Goal: Information Seeking & Learning: Find specific fact

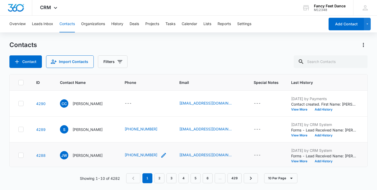
scroll to position [183, 0]
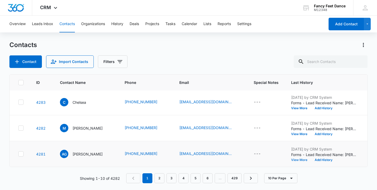
click at [298, 160] on button "View More" at bounding box center [301, 160] width 20 height 3
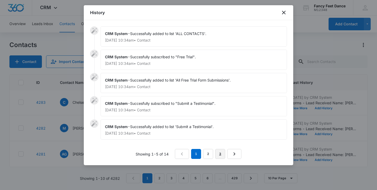
click at [219, 155] on link "3" at bounding box center [220, 154] width 10 height 10
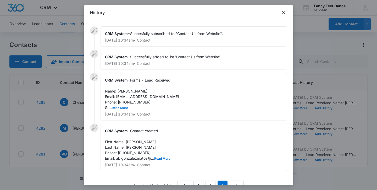
click at [122, 107] on button "Read More" at bounding box center [120, 108] width 16 height 3
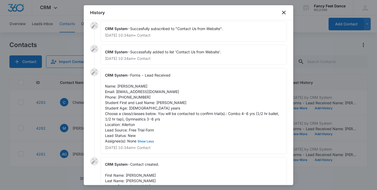
scroll to position [8, 0]
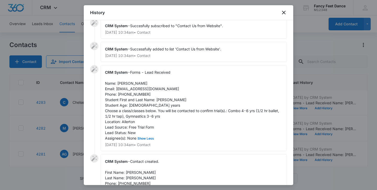
click at [156, 99] on span "Forms - Lead Received Name: [PERSON_NAME] Email: [EMAIL_ADDRESS][DOMAIN_NAME] P…" at bounding box center [192, 105] width 175 height 70
copy span "ava"
click at [130, 173] on span "Contact created. First Name: [PERSON_NAME] Last Name: [PERSON_NAME] Phone: [PHO…" at bounding box center [137, 175] width 65 height 32
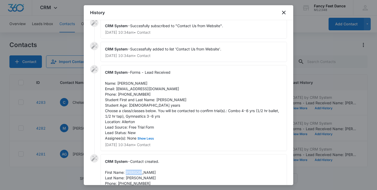
copy span "[PERSON_NAME]"
click at [135, 95] on span "Forms - Lead Received Name: [PERSON_NAME] Email: [EMAIL_ADDRESS][DOMAIN_NAME] P…" at bounding box center [192, 105] width 175 height 70
copy span "3475820276"
click at [75, 132] on div at bounding box center [188, 95] width 377 height 190
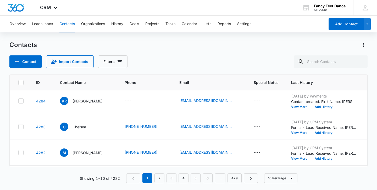
scroll to position [151, 0]
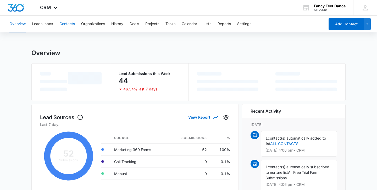
click at [69, 24] on button "Contacts" at bounding box center [66, 24] width 15 height 17
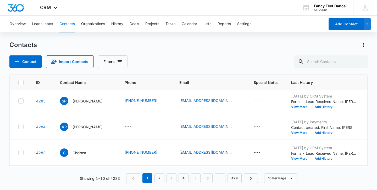
scroll to position [183, 0]
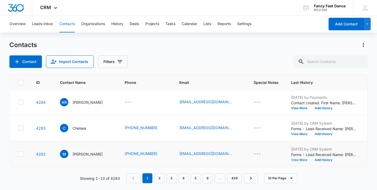
click at [293, 160] on button "View More" at bounding box center [301, 160] width 20 height 3
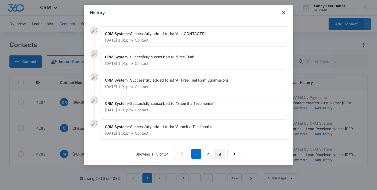
click at [217, 150] on link "3" at bounding box center [220, 154] width 10 height 10
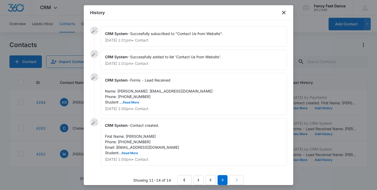
click at [134, 111] on div "CRM System - Forms - Lead Received Name: Michelle Email: alvarezmichelle665@gma…" at bounding box center [194, 94] width 186 height 42
click at [134, 110] on div "CRM System - Forms - Lead Received Name: Michelle Email: alvarezmichelle665@gma…" at bounding box center [194, 94] width 186 height 42
click at [134, 104] on button "Read More" at bounding box center [131, 102] width 16 height 3
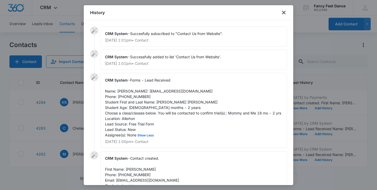
click at [164, 107] on span "Forms - Lead Received Name: Michelle Email: alvarezmichelle665@gmail.com Phone:…" at bounding box center [193, 107] width 176 height 59
copy span "Sophia"
click at [124, 94] on div "CRM System - Forms - Lead Received Name: Michelle Email: alvarezmichelle665@gma…" at bounding box center [194, 110] width 186 height 75
click at [124, 92] on span "Forms - Lead Received Name: Michelle Email: alvarezmichelle665@gmail.com Phone:…" at bounding box center [193, 107] width 176 height 59
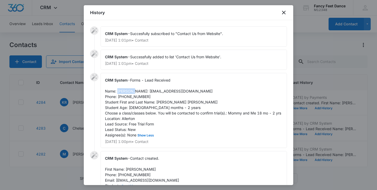
click at [124, 92] on span "Forms - Lead Received Name: Michelle Email: alvarezmichelle665@gmail.com Phone:…" at bounding box center [193, 107] width 176 height 59
copy span "[PERSON_NAME]"
click at [136, 102] on span "Forms - Lead Received Name: Michelle Email: alvarezmichelle665@gmail.com Phone:…" at bounding box center [193, 107] width 176 height 59
copy span "9175861553"
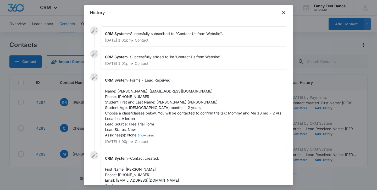
click at [74, 129] on div at bounding box center [188, 95] width 377 height 190
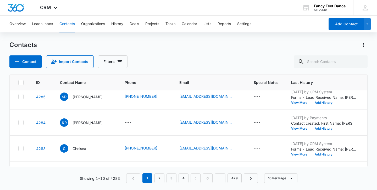
scroll to position [159, 0]
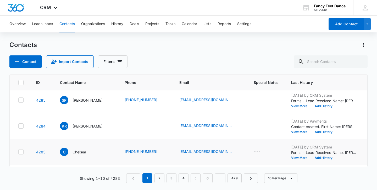
click at [302, 159] on button "View More" at bounding box center [301, 158] width 20 height 3
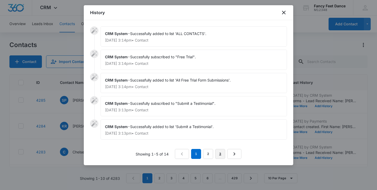
click at [219, 153] on link "3" at bounding box center [220, 154] width 10 height 10
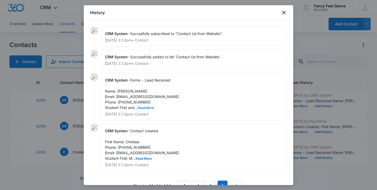
click at [146, 108] on button "Read More" at bounding box center [146, 108] width 16 height 3
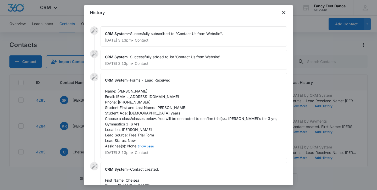
click at [165, 108] on span "Forms - Lead Received Name: Chelsea Email: chelcamp23@gmail.com Phone: 34750115…" at bounding box center [192, 113] width 174 height 70
copy span "Madison"
click at [125, 90] on span "Forms - Lead Received Name: Chelsea Email: chelcamp23@gmail.com Phone: 34750115…" at bounding box center [192, 113] width 174 height 70
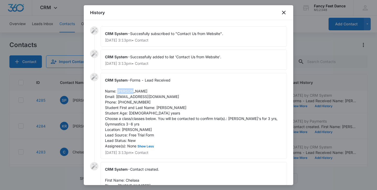
copy span "Chelsea"
click at [137, 104] on div "CRM System - Forms - Lead Received Name: Chelsea Email: chelcamp23@gmail.com Ph…" at bounding box center [194, 116] width 186 height 86
copy span "3475011549"
click at [76, 128] on div at bounding box center [188, 95] width 377 height 190
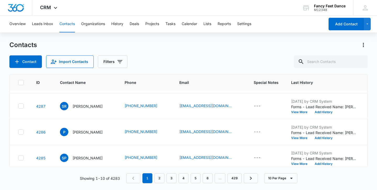
scroll to position [100, 0]
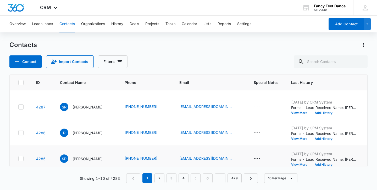
click at [295, 164] on button "View More" at bounding box center [301, 164] width 20 height 3
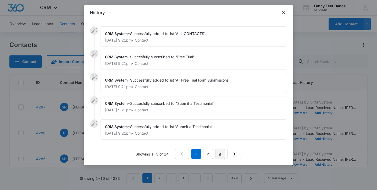
click at [222, 153] on link "3" at bounding box center [220, 154] width 10 height 10
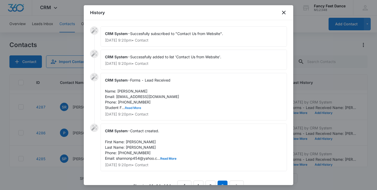
click at [132, 107] on button "Read More" at bounding box center [133, 108] width 16 height 3
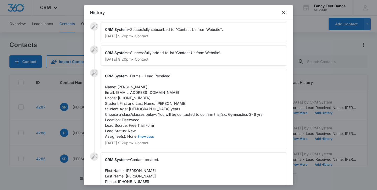
scroll to position [4, 0]
click at [160, 103] on span "Forms - Lead Received Name: Shannon palmer Email: shannonp454@yahoo.com Phone: …" at bounding box center [183, 106] width 157 height 65
copy span "Riayn"
click at [129, 88] on span "Forms - Lead Received Name: Shannon palmer Email: shannonp454@yahoo.com Phone: …" at bounding box center [183, 106] width 157 height 65
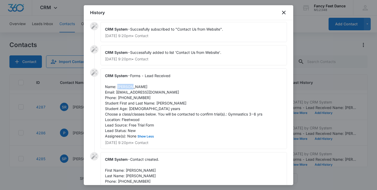
click at [129, 88] on span "Forms - Lead Received Name: Shannon palmer Email: shannonp454@yahoo.com Phone: …" at bounding box center [183, 106] width 157 height 65
copy span "Shannon"
click at [129, 97] on span "Forms - Lead Received Name: Shannon palmer Email: shannonp454@yahoo.com Phone: …" at bounding box center [183, 106] width 157 height 65
copy span "9144031405"
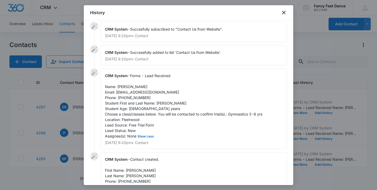
click at [83, 115] on div at bounding box center [188, 95] width 377 height 190
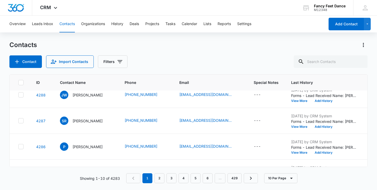
scroll to position [81, 0]
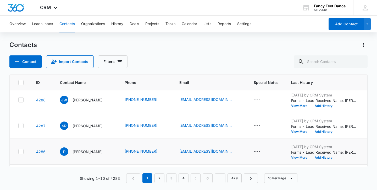
click at [295, 156] on button "View More" at bounding box center [301, 157] width 20 height 3
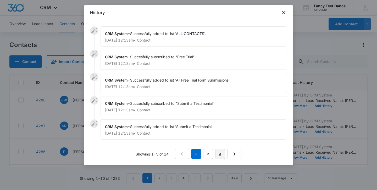
click at [218, 150] on link "3" at bounding box center [220, 154] width 10 height 10
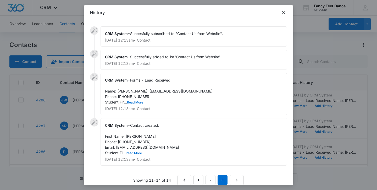
click at [137, 104] on button "Read More" at bounding box center [135, 102] width 16 height 3
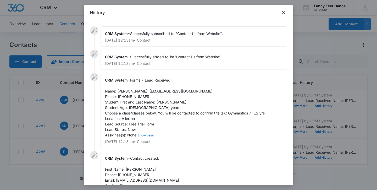
scroll to position [3, 0]
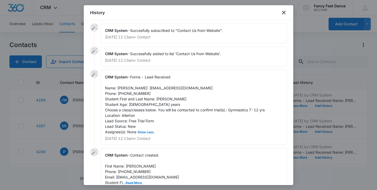
click at [163, 104] on span "Forms - Lead Received Name: Patrice Email: thomaspatrice658@gmail.com Phone: 64…" at bounding box center [185, 104] width 160 height 59
copy span "Shaniyah"
click at [123, 87] on span "Forms - Lead Received Name: Patrice Email: thomaspatrice658@gmail.com Phone: 64…" at bounding box center [185, 104] width 160 height 59
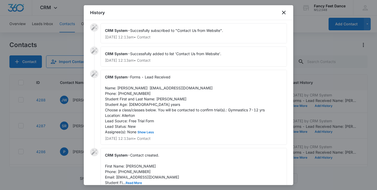
click at [136, 101] on span "Forms - Lead Received Name: Patrice Email: thomaspatrice658@gmail.com Phone: 64…" at bounding box center [185, 104] width 160 height 59
click at [64, 120] on div at bounding box center [188, 95] width 377 height 190
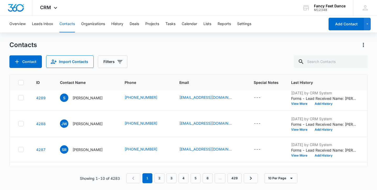
scroll to position [56, 0]
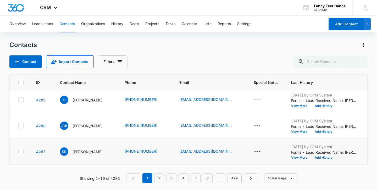
click at [303, 160] on td "Oct 15, 2025 by CRM System Forms - Lead Received Name: Stacey Richardson Email:…" at bounding box center [324, 152] width 78 height 26
click at [302, 158] on button "View More" at bounding box center [301, 157] width 20 height 3
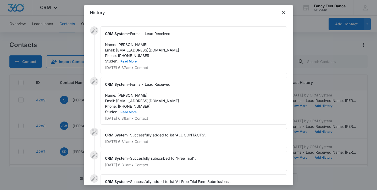
click at [133, 111] on button "Read More" at bounding box center [128, 112] width 16 height 3
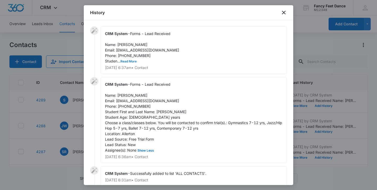
click at [132, 63] on button "Read More" at bounding box center [128, 61] width 16 height 3
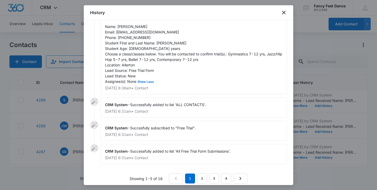
scroll to position [112, 0]
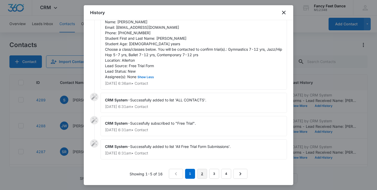
click at [201, 174] on link "2" at bounding box center [202, 174] width 10 height 10
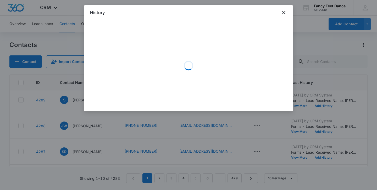
scroll to position [0, 0]
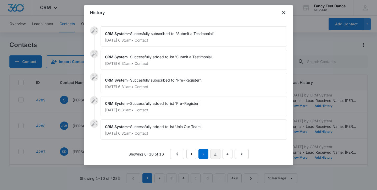
click at [216, 155] on link "3" at bounding box center [216, 154] width 10 height 10
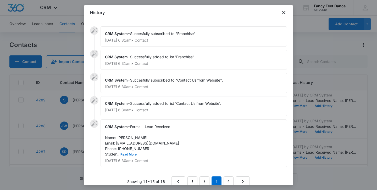
click at [128, 152] on div "CRM System - Forms - Lead Received Name: Stacey Richardson Email: staceyway19@y…" at bounding box center [194, 144] width 186 height 48
click at [128, 153] on button "Read More" at bounding box center [128, 154] width 16 height 3
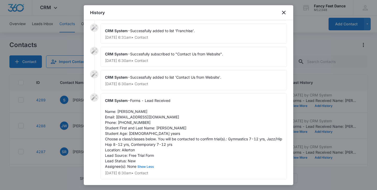
scroll to position [46, 0]
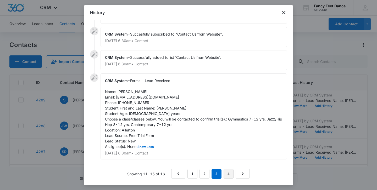
click at [228, 173] on link "4" at bounding box center [229, 174] width 10 height 10
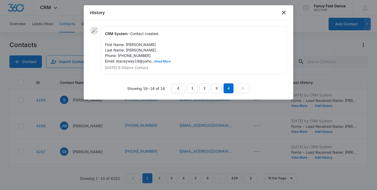
click at [159, 60] on button "Read More" at bounding box center [163, 61] width 16 height 3
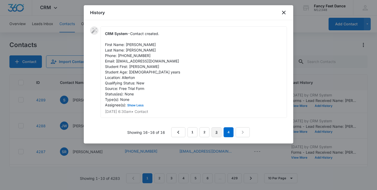
click at [219, 135] on link "3" at bounding box center [217, 133] width 10 height 10
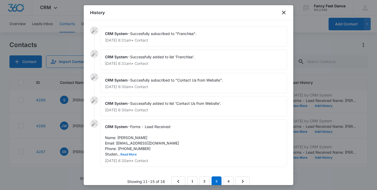
click at [128, 155] on button "Read More" at bounding box center [128, 154] width 16 height 3
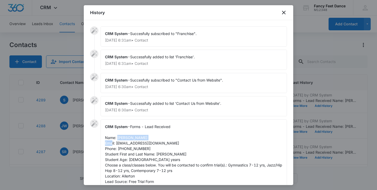
drag, startPoint x: 118, startPoint y: 137, endPoint x: 151, endPoint y: 139, distance: 33.3
click at [151, 139] on div "CRM System - Forms - Lead Received Name: Stacey Richardson Email: staceyway19@y…" at bounding box center [194, 163] width 186 height 86
click at [134, 150] on span "Forms - Lead Received Name: Stacey Richardson Email: staceyway19@yahoo.com Phon…" at bounding box center [194, 160] width 178 height 70
click at [65, 138] on div at bounding box center [188, 95] width 377 height 190
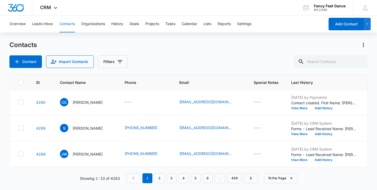
scroll to position [27, 0]
click at [299, 161] on button "View More" at bounding box center [301, 160] width 20 height 3
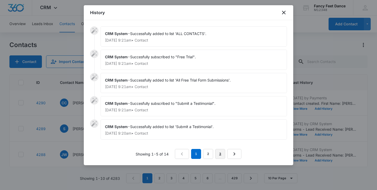
click at [218, 153] on link "3" at bounding box center [220, 154] width 10 height 10
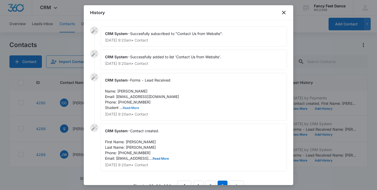
click at [135, 108] on button "Read More" at bounding box center [131, 108] width 16 height 3
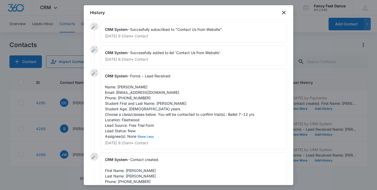
scroll to position [5, 0]
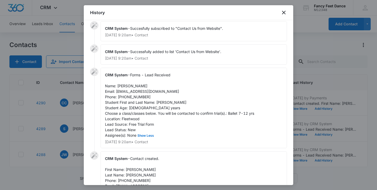
click at [161, 102] on span "Forms - Lead Received Name: Jordan Walker Email: jlawalker28@gmail.com Phone: 3…" at bounding box center [179, 105] width 149 height 65
click at [120, 87] on span "Forms - Lead Received Name: Jordan Walker Email: jlawalker28@gmail.com Phone: 3…" at bounding box center [179, 105] width 149 height 65
drag, startPoint x: 146, startPoint y: 98, endPoint x: 117, endPoint y: 97, distance: 28.8
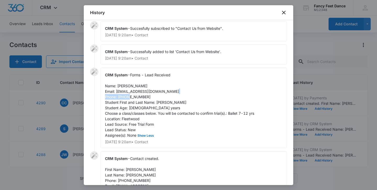
click at [117, 97] on span "Forms - Lead Received Name: Jordan Walker Email: jlawalker28@gmail.com Phone: 3…" at bounding box center [179, 105] width 149 height 65
click at [80, 148] on div at bounding box center [188, 95] width 377 height 190
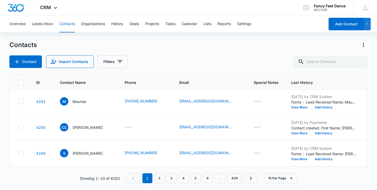
scroll to position [0, 0]
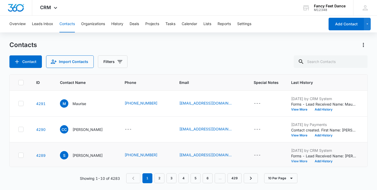
click at [304, 162] on button "View More" at bounding box center [301, 161] width 20 height 3
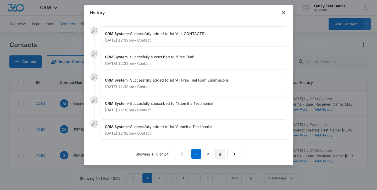
click at [223, 155] on link "3" at bounding box center [220, 154] width 10 height 10
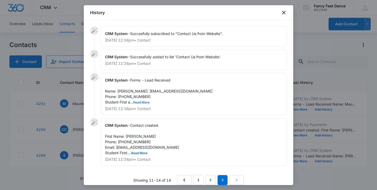
click at [144, 104] on button "Read More" at bounding box center [141, 102] width 16 height 3
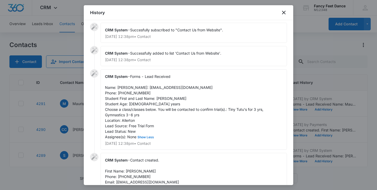
scroll to position [4, 0]
click at [161, 105] on span "Forms - Lead Received Name: Shiann Email: shianndohnert@gmail.com Phone: 929613…" at bounding box center [184, 106] width 159 height 65
click at [123, 86] on span "Forms - Lead Received Name: Shiann Email: shianndohnert@gmail.com Phone: 929613…" at bounding box center [184, 106] width 159 height 65
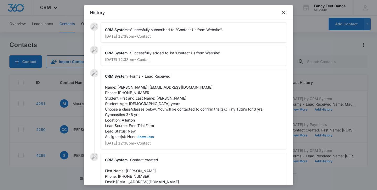
click at [136, 99] on span "Forms - Lead Received Name: Shiann Email: shianndohnert@gmail.com Phone: 929613…" at bounding box center [184, 106] width 159 height 65
click at [71, 127] on div at bounding box center [188, 95] width 377 height 190
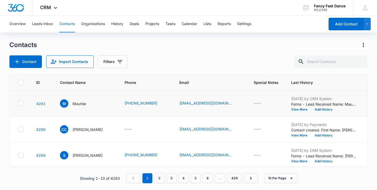
click at [296, 107] on div "Oct 15, 2025 by CRM System Forms - Lead Received Name: Maurise Email: maurise25…" at bounding box center [323, 103] width 65 height 15
click at [296, 108] on button "View More" at bounding box center [301, 109] width 20 height 3
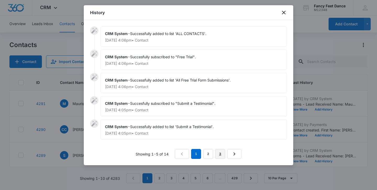
click at [217, 152] on link "3" at bounding box center [220, 154] width 10 height 10
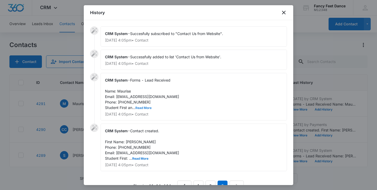
click at [145, 108] on button "Read More" at bounding box center [143, 108] width 16 height 3
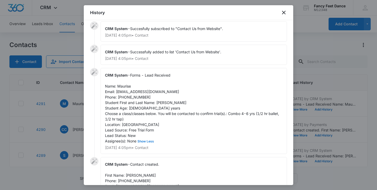
scroll to position [5, 0]
click at [157, 101] on span "Forms - Lead Received Name: Maurise Email: maurise2509@gmail.com Phone: 3472035…" at bounding box center [192, 108] width 175 height 70
click at [125, 85] on span "Forms - Lead Received Name: Maurise Email: maurise2509@gmail.com Phone: 3472035…" at bounding box center [192, 108] width 175 height 70
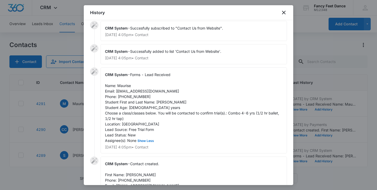
click at [137, 97] on span "Forms - Lead Received Name: Maurise Email: maurise2509@gmail.com Phone: 3472035…" at bounding box center [192, 108] width 175 height 70
drag, startPoint x: 117, startPoint y: 92, endPoint x: 161, endPoint y: 89, distance: 44.6
click at [161, 89] on div "CRM System - Forms - Lead Received Name: Maurise Email: maurise2509@gmail.com P…" at bounding box center [194, 111] width 186 height 86
click at [79, 128] on div at bounding box center [188, 95] width 377 height 190
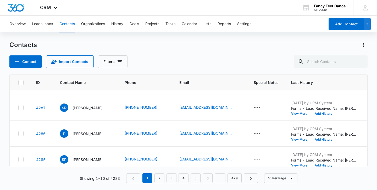
scroll to position [183, 0]
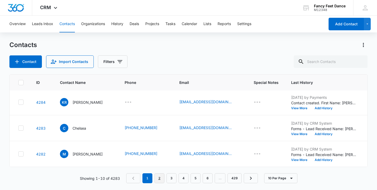
click at [161, 180] on link "2" at bounding box center [160, 179] width 10 height 10
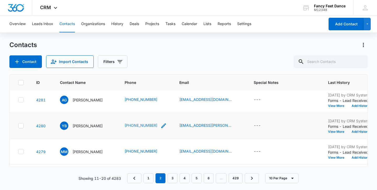
scroll to position [0, 0]
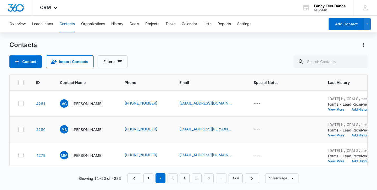
click at [344, 134] on button "View More" at bounding box center [338, 135] width 20 height 3
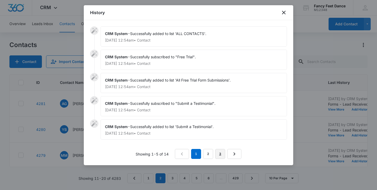
click at [222, 154] on link "3" at bounding box center [220, 154] width 10 height 10
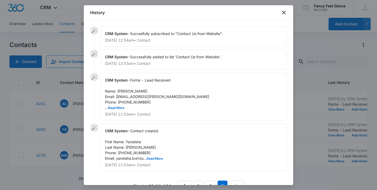
click at [123, 103] on span "Forms - Lead Received Name: Yaneisha Burroughs Email: yaneisha.burroughs@aol.co…" at bounding box center [157, 94] width 104 height 32
click at [54, 116] on div at bounding box center [188, 95] width 377 height 190
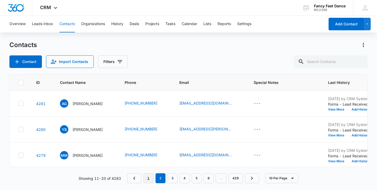
click at [144, 182] on link "1" at bounding box center [149, 179] width 10 height 10
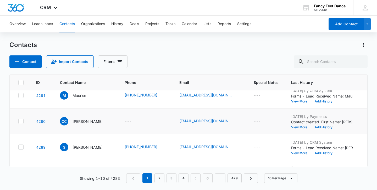
scroll to position [9, 0]
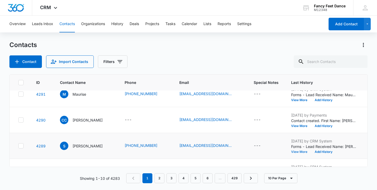
click at [298, 151] on button "View More" at bounding box center [301, 152] width 20 height 3
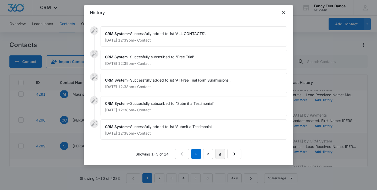
click at [216, 153] on link "3" at bounding box center [220, 154] width 10 height 10
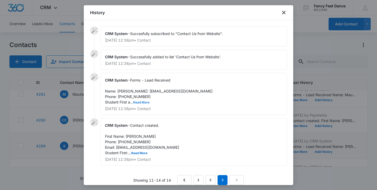
click at [144, 104] on button "Read More" at bounding box center [141, 102] width 16 height 3
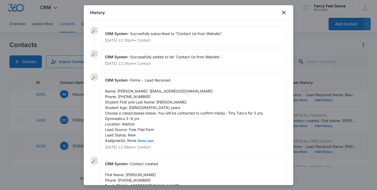
click at [136, 98] on span "Forms - Lead Received Name: Shiann Email: shianndohnert@gmail.com Phone: 929613…" at bounding box center [184, 110] width 159 height 65
click at [136, 102] on span "Forms - Lead Received Name: Shiann Email: shianndohnert@gmail.com Phone: 929613…" at bounding box center [184, 110] width 159 height 65
click at [69, 108] on div at bounding box center [188, 95] width 377 height 190
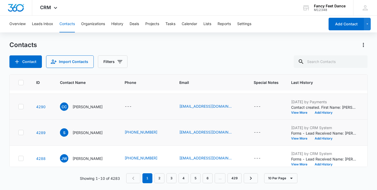
scroll to position [0, 0]
